Goal: Information Seeking & Learning: Understand process/instructions

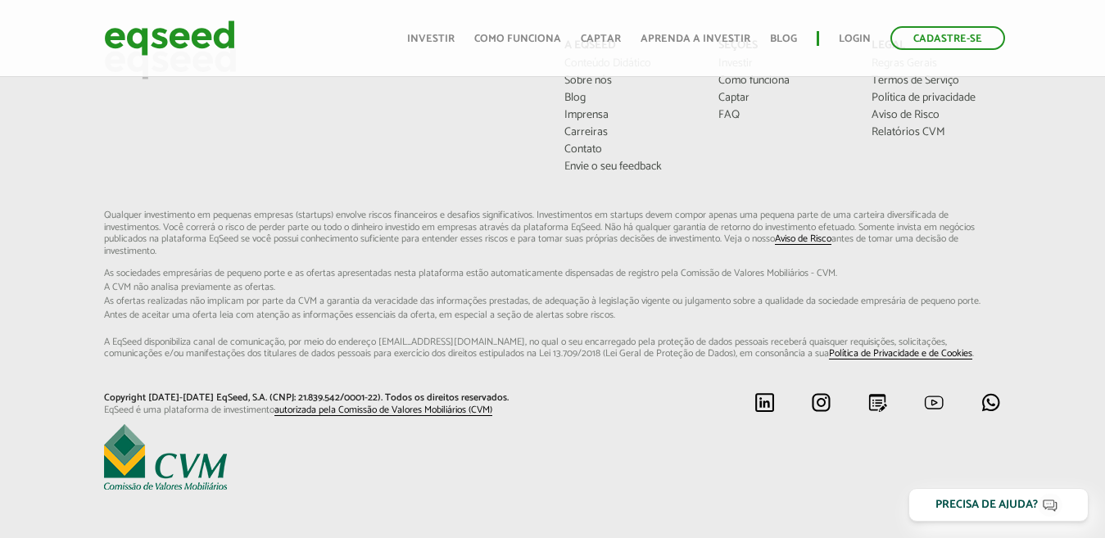
scroll to position [737, 0]
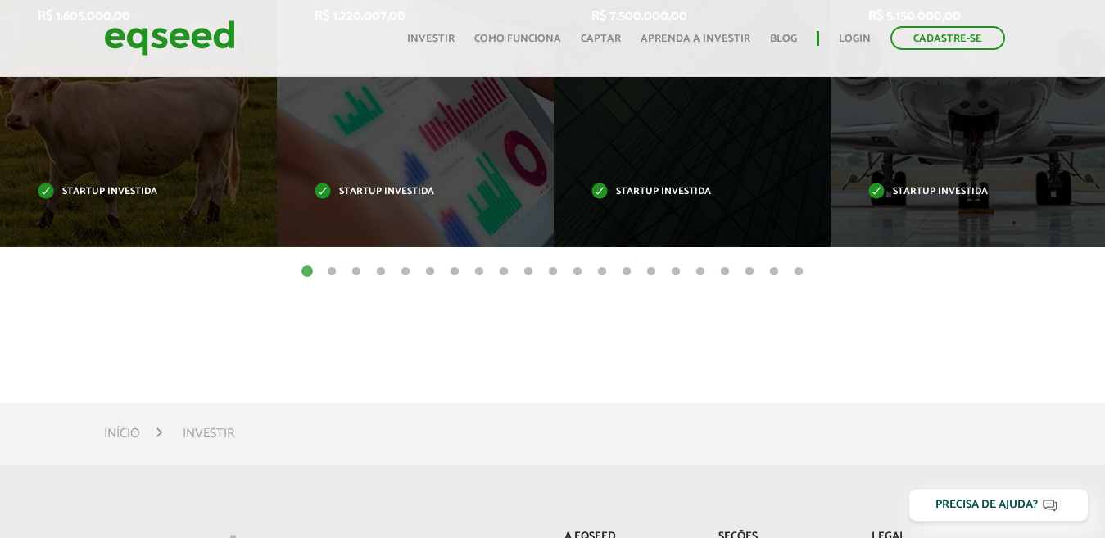
click at [406, 281] on article "Investimentos concluídos com sucesso Invoop R$ 250.000,00 Startup investida Pro…" at bounding box center [552, 118] width 1105 height 501
click at [408, 274] on button "5" at bounding box center [405, 272] width 16 height 16
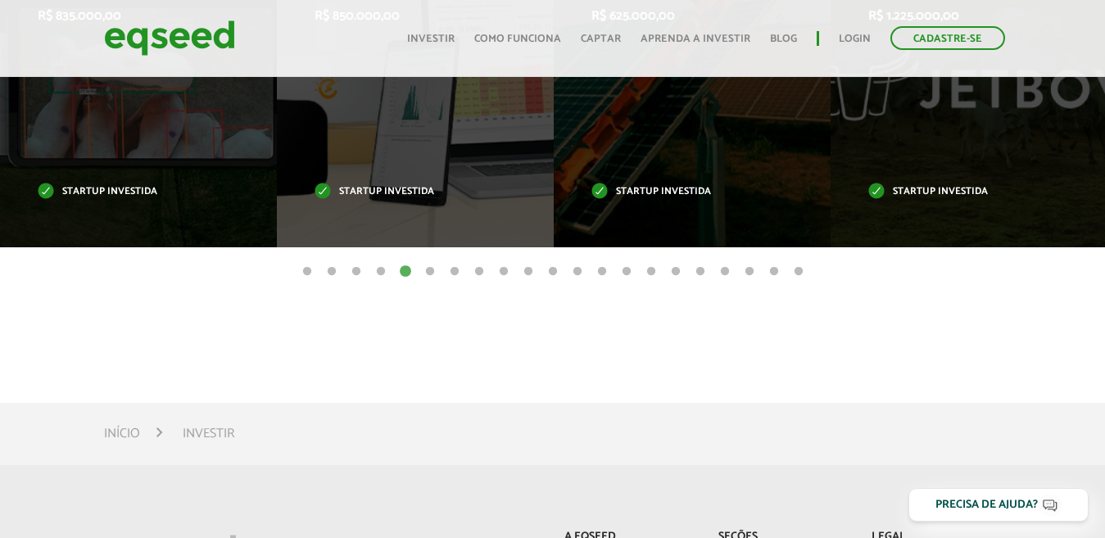
scroll to position [492, 0]
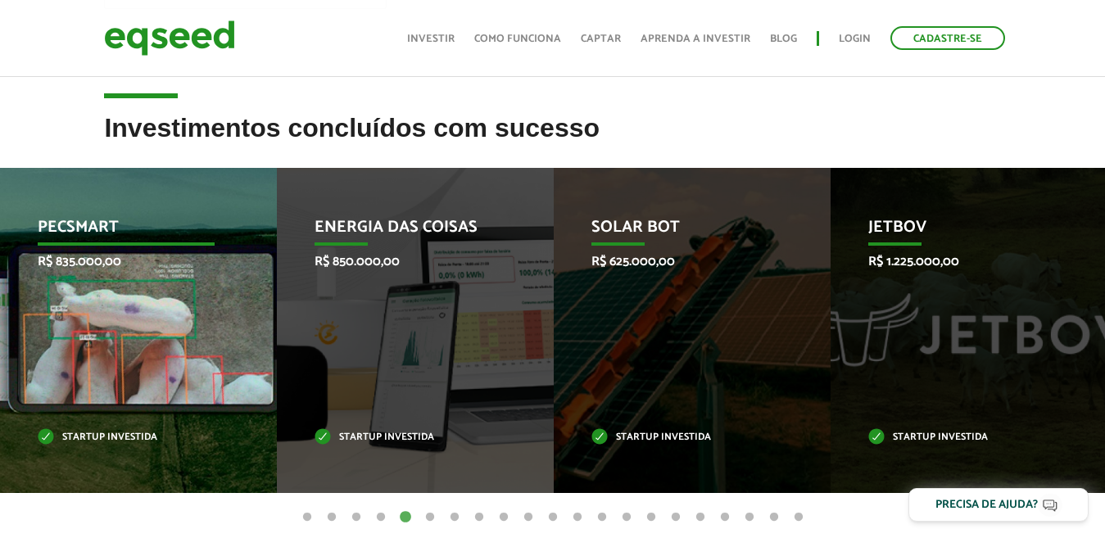
click at [148, 267] on p "R$ 835.000,00" at bounding box center [126, 262] width 177 height 16
click at [148, 270] on p "R$ 835.000,00" at bounding box center [126, 262] width 177 height 16
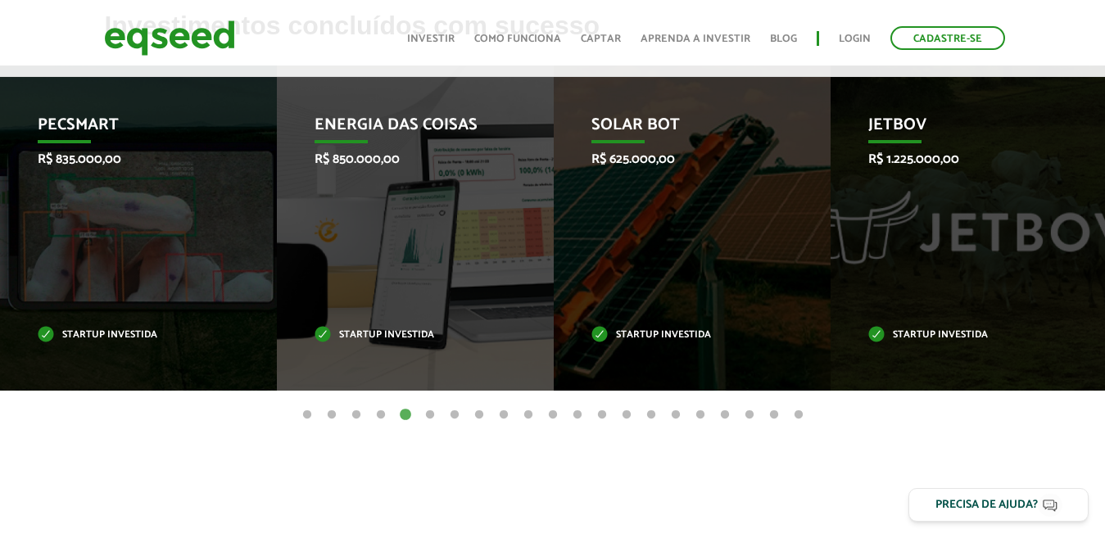
scroll to position [102, 0]
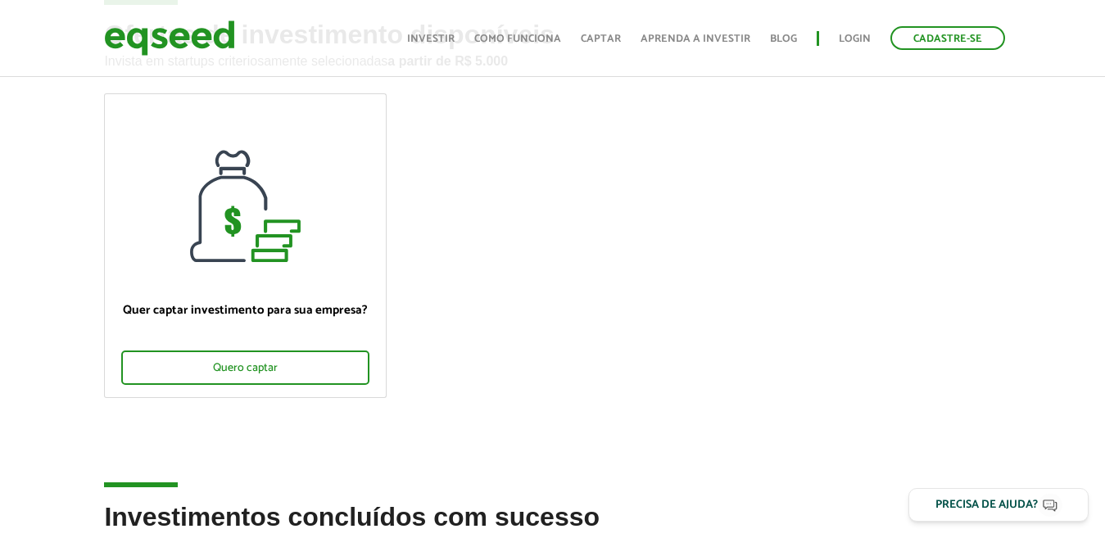
click at [455, 36] on ul "Início Investir Como funciona Captar Aprenda a investir Blog Login Cadastre-se" at bounding box center [706, 38] width 615 height 24
click at [447, 36] on link "Investir" at bounding box center [431, 39] width 48 height 11
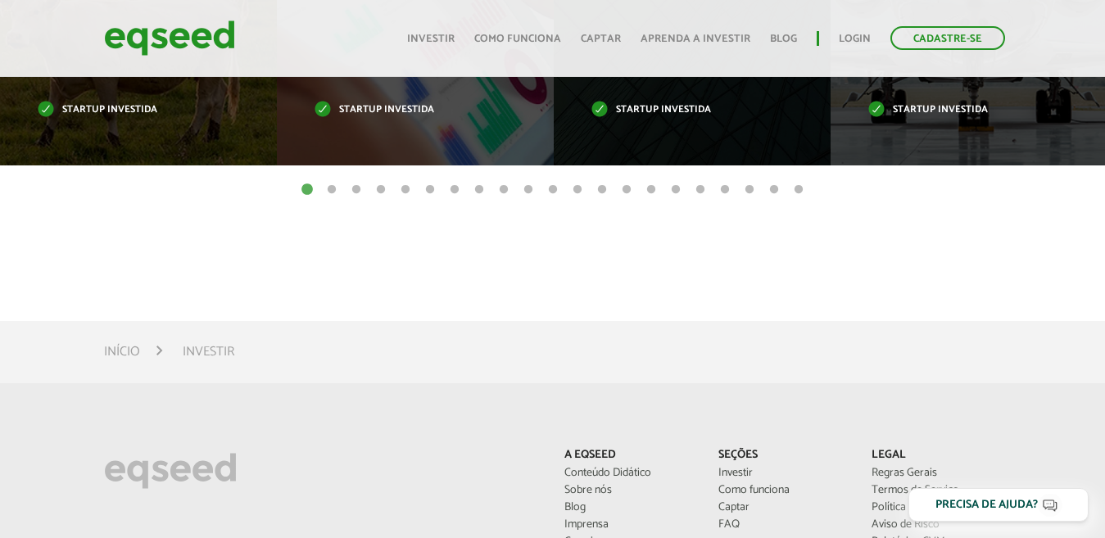
scroll to position [1250, 0]
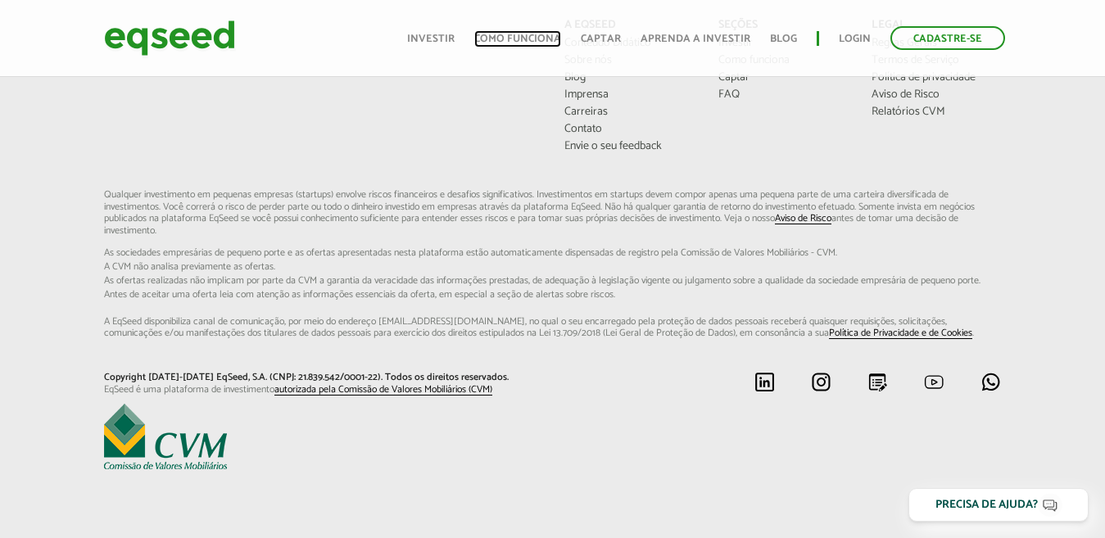
click at [492, 36] on link "Como funciona" at bounding box center [517, 39] width 87 height 11
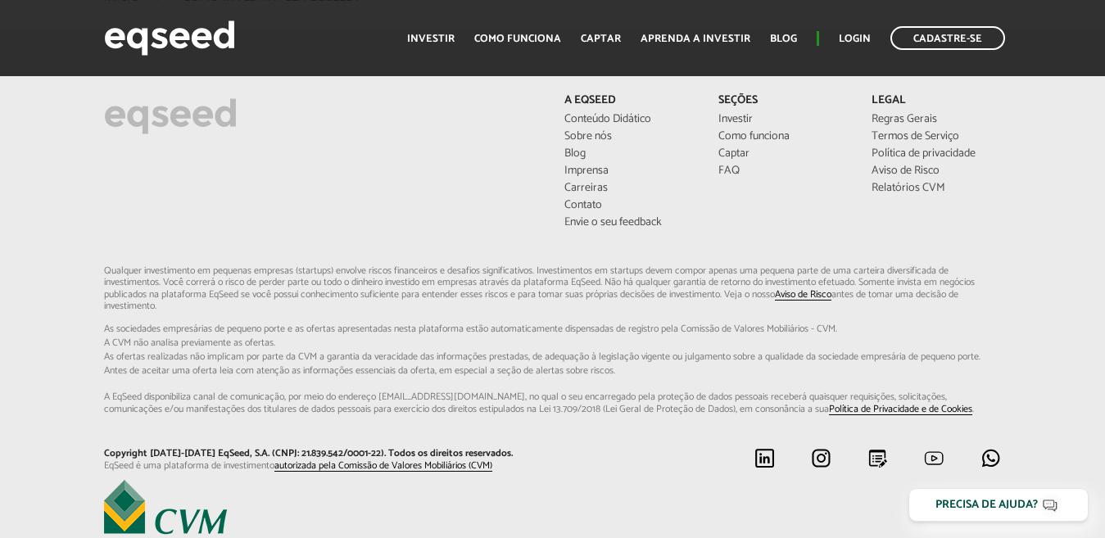
scroll to position [4337, 0]
